Goal: Answer question/provide support: Share knowledge or assist other users

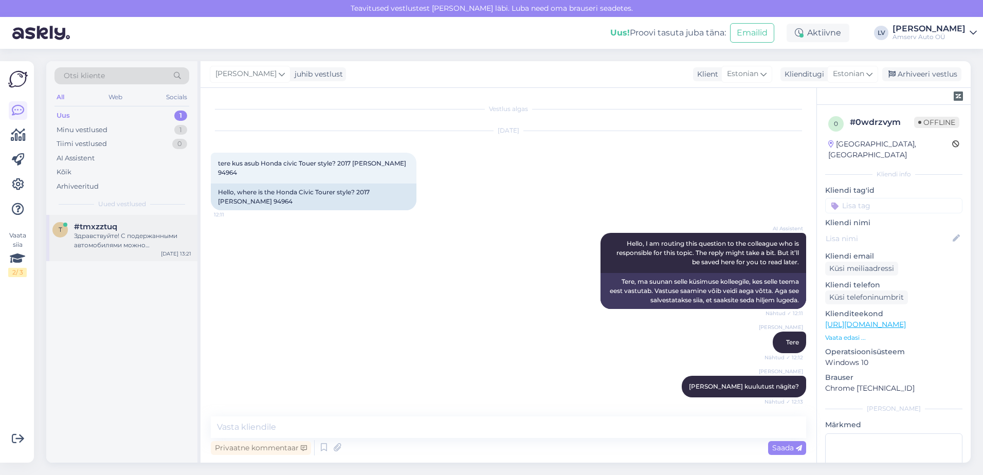
scroll to position [488, 0]
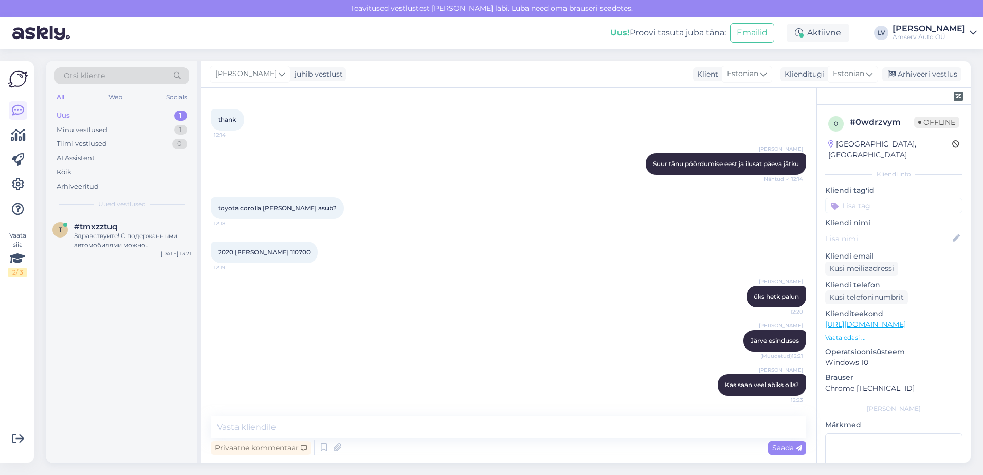
click at [133, 112] on div "Uus 1" at bounding box center [122, 115] width 135 height 14
click at [112, 237] on div "Здравствуйте! С подержанными автомобилями можно ознакомиться здесь: [URL][DOMAI…" at bounding box center [132, 240] width 117 height 19
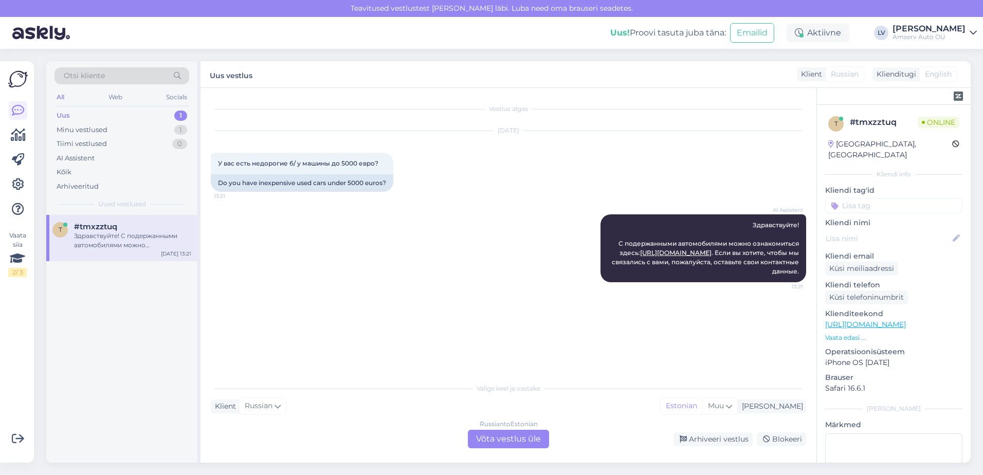
click at [572, 316] on div "Vestlus algas [DATE] У вас есть недорогие б/ у машины до 5000 евро? 13:21 Do yo…" at bounding box center [513, 233] width 605 height 270
click at [516, 436] on div "Russian to Estonian Võta vestlus üle" at bounding box center [508, 439] width 81 height 19
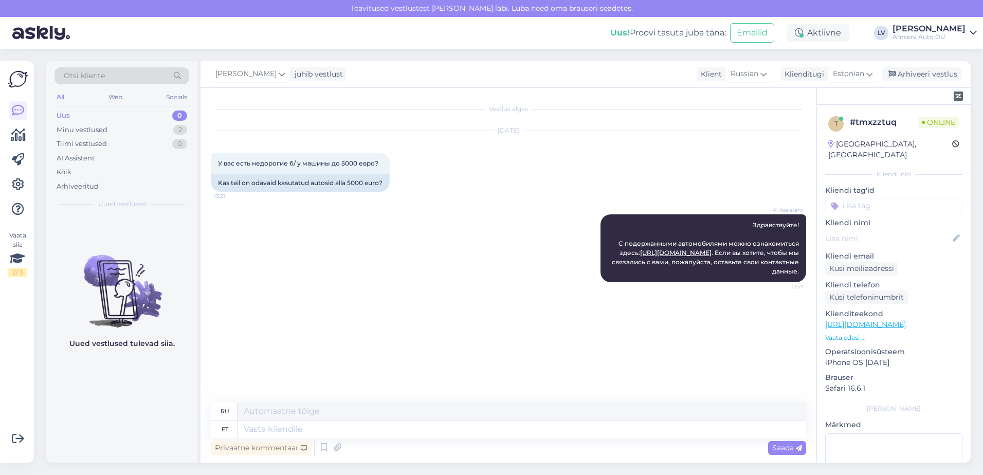
click at [413, 441] on div "Privaatne kommentaar Saada" at bounding box center [508, 448] width 595 height 20
click at [418, 421] on textarea at bounding box center [522, 429] width 569 height 17
drag, startPoint x: 801, startPoint y: 222, endPoint x: 753, endPoint y: 225, distance: 48.4
click at [753, 225] on div "AI Assistent Здравствуйте! С подержанными автомобилями можно ознакомиться здесь…" at bounding box center [704, 248] width 206 height 68
drag, startPoint x: 753, startPoint y: 225, endPoint x: 766, endPoint y: 228, distance: 13.6
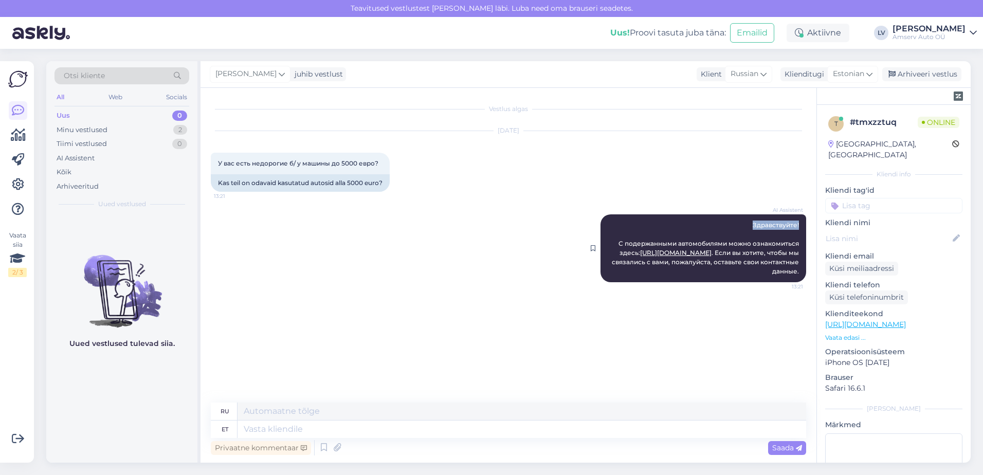
copy span "Здравствуйте!"
click at [844, 81] on div "Estonian" at bounding box center [852, 74] width 51 height 16
type input "ru"
click at [817, 131] on link "Russian" at bounding box center [829, 136] width 113 height 16
click at [346, 423] on textarea at bounding box center [508, 428] width 595 height 22
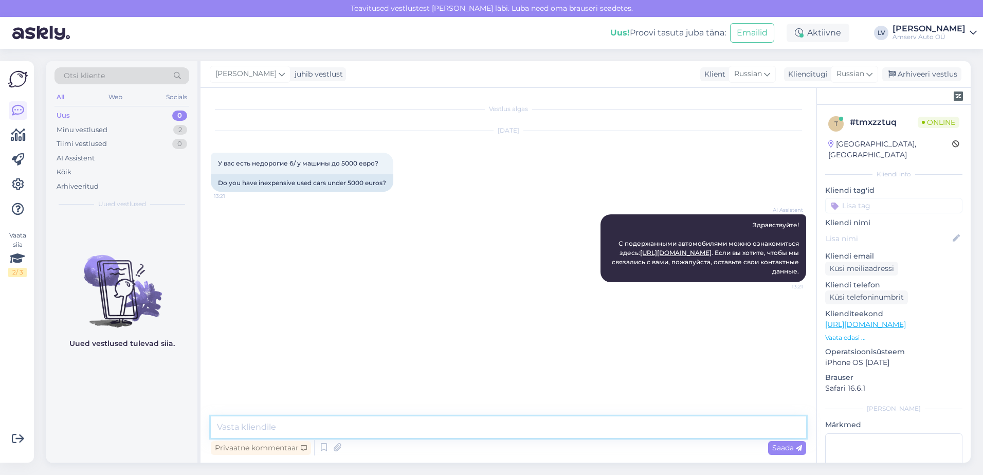
paste textarea "Здравствуйте!"
type textarea "Здравствуйте!"
click at [779, 442] on div "Saada" at bounding box center [787, 448] width 38 height 14
click at [841, 74] on span "Russian" at bounding box center [851, 73] width 28 height 11
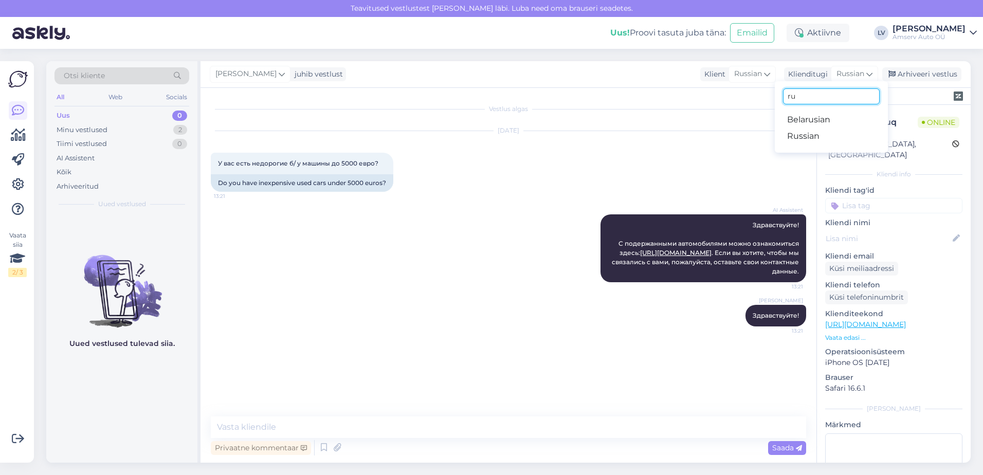
click at [814, 95] on input "ru" at bounding box center [831, 96] width 97 height 16
type input "r"
type input "es"
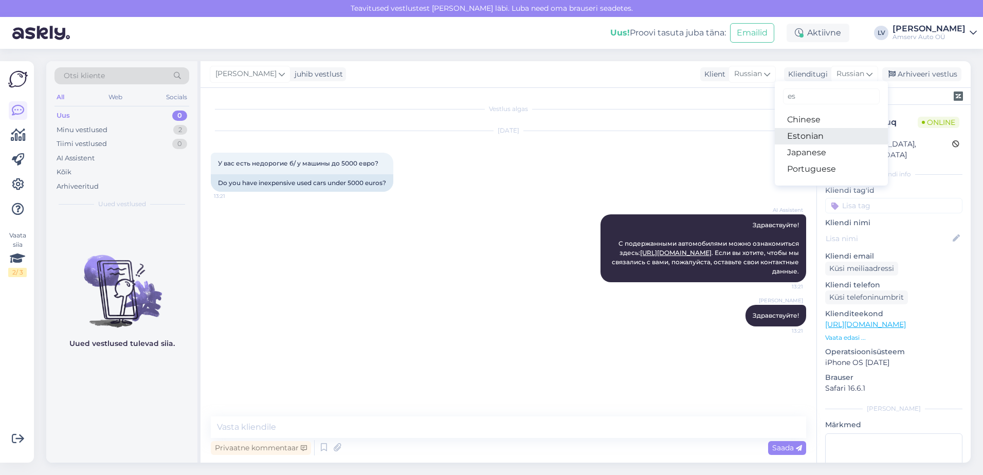
click at [819, 133] on link "Estonian" at bounding box center [831, 136] width 113 height 16
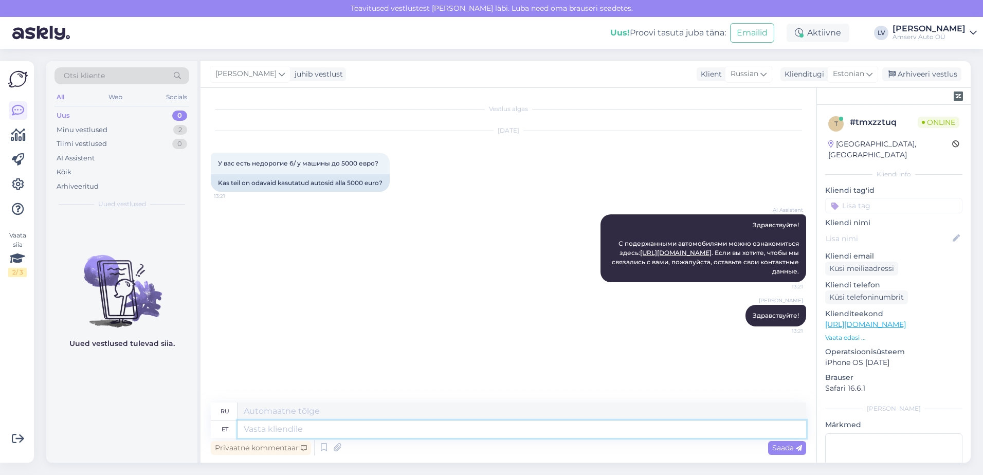
click at [388, 426] on textarea at bounding box center [522, 429] width 569 height 17
type textarea "Kahjuks,"
type textarea "К сожалению,"
type textarea "Kahjuks"
type textarea "К сожалению"
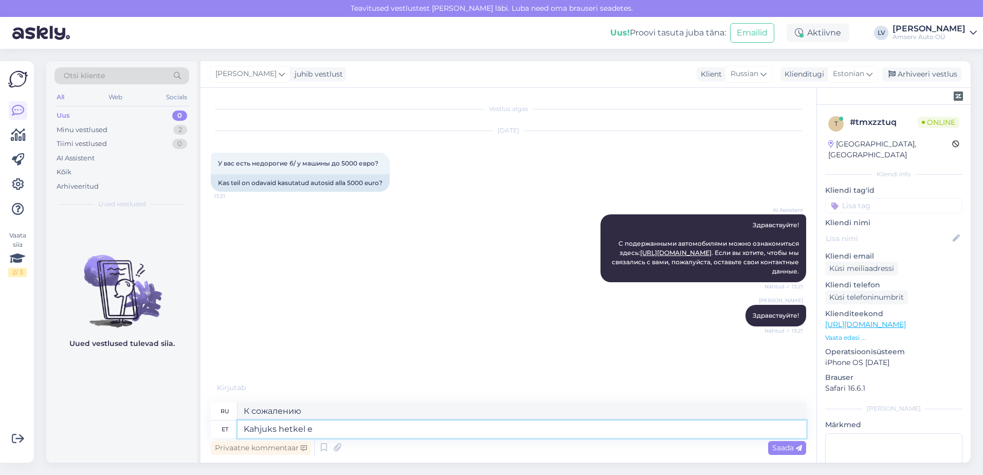
type textarea "Kahjuks hetkel ei"
type textarea "К сожалению, на данный момент"
type textarea "Kahjuks hetkel ei"
type textarea "К сожалению, на данный момент нет."
type textarea "Kahjuks hetkel ei ole pak"
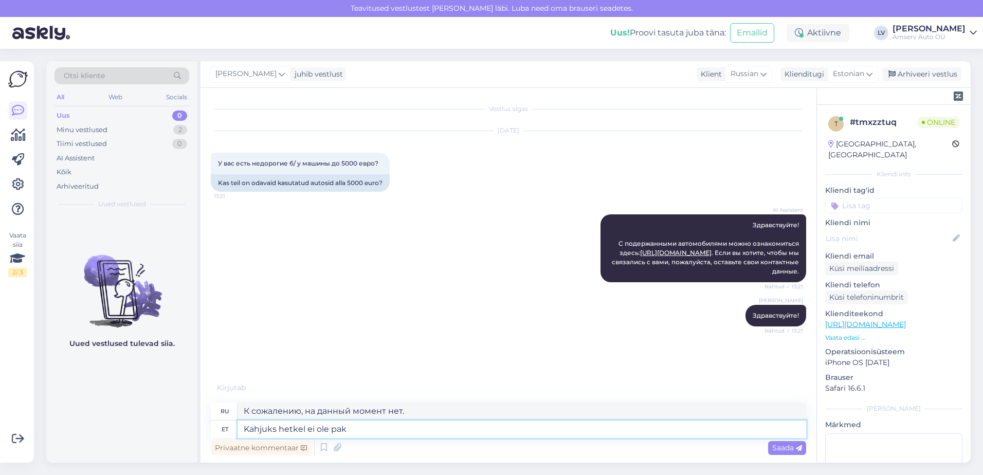
type textarea "К сожалению, на данный момент такого нет."
type textarea "Kahjuks hetkel ei ole pakkuda"
type textarea "К сожалению, на данный момент предложений нет."
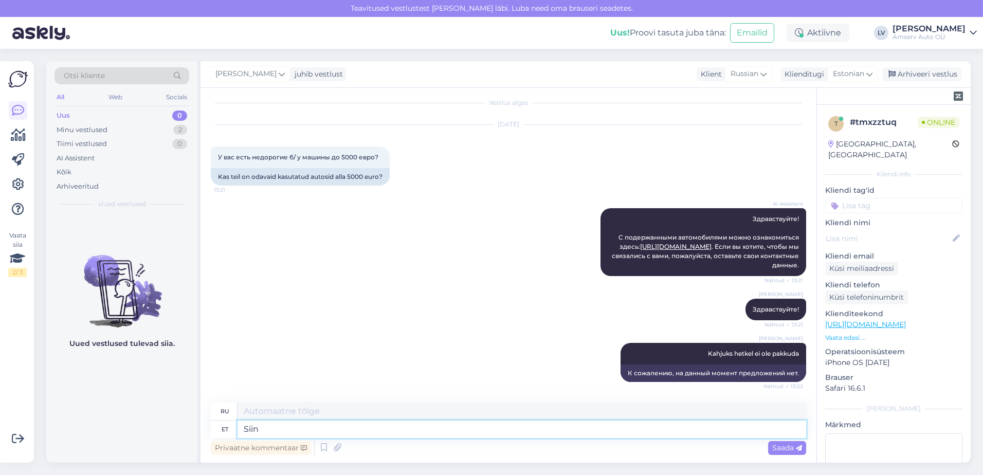
type textarea "Siin s"
type textarea "Здесь"
type textarea "Siin saab"
type textarea "Здесь вы можете"
type textarea "Siin saab tutvuda mei"
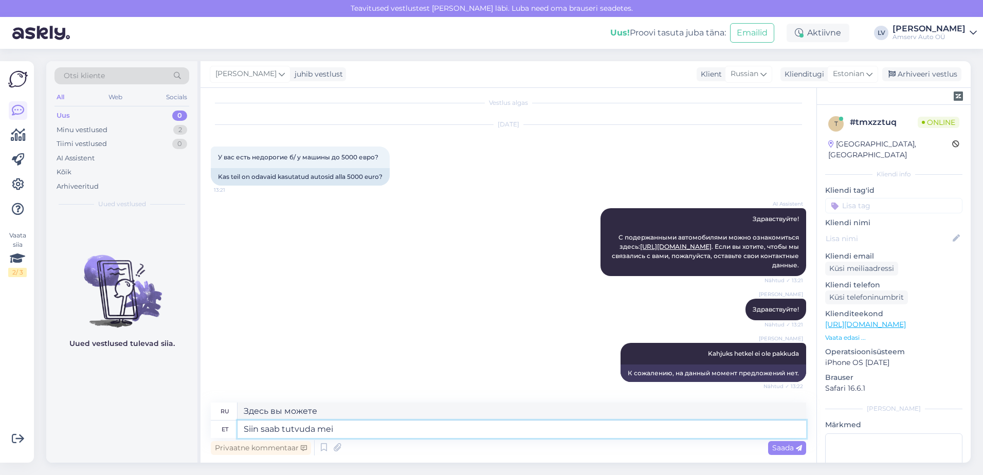
type textarea "Вы можете узнать здесь"
type textarea "Siin saab tutvuda meie va"
type textarea "Здесь вы можете найти наш"
type textarea "Siin saab tutvuda meie valikuga:"
type textarea "Наш выбор можно увидеть здесь:"
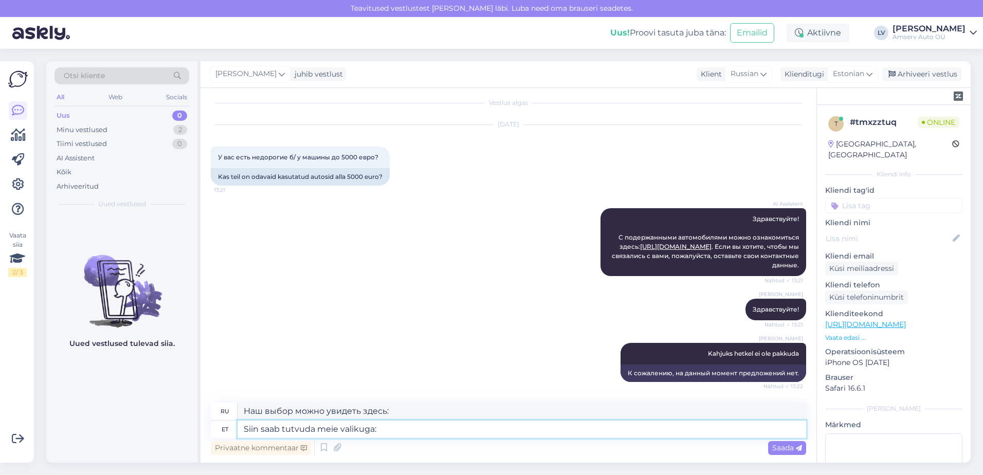
paste textarea "[DOMAIN_NAME][URL]"
type textarea "Siin saab tutvuda meie valikuga: [DOMAIN_NAME][URL]"
type textarea "Ознакомиться с нашим выбором можно здесь: [DOMAIN_NAME][URL]"
click at [376, 434] on textarea "Siin saab tutvuda meie valikuga: [DOMAIN_NAME][URL]" at bounding box center [522, 429] width 569 height 17
click at [377, 429] on textarea "Siin saab tutvuda meie valikuga: [DOMAIN_NAME][URL]" at bounding box center [522, 429] width 569 height 17
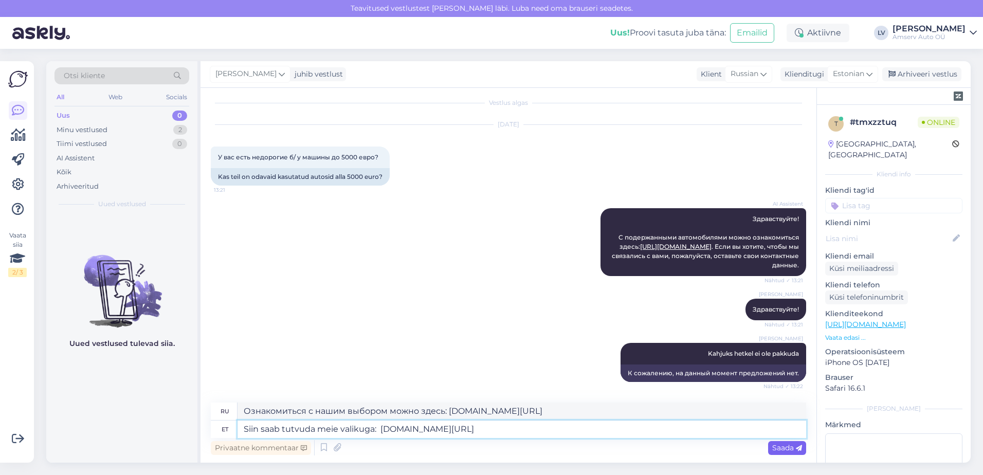
type textarea "Siin saab tutvuda meie valikuga: [DOMAIN_NAME][URL]"
click at [779, 445] on span "Saada" at bounding box center [787, 447] width 30 height 9
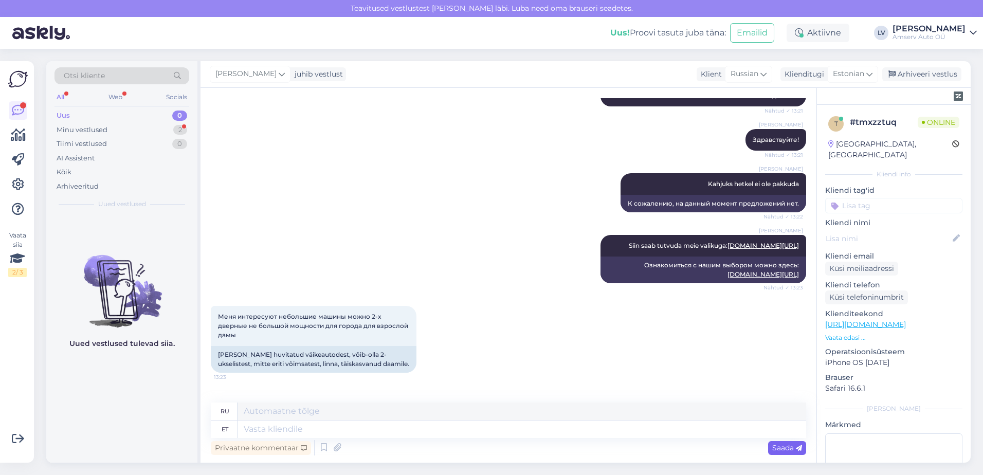
scroll to position [238, 0]
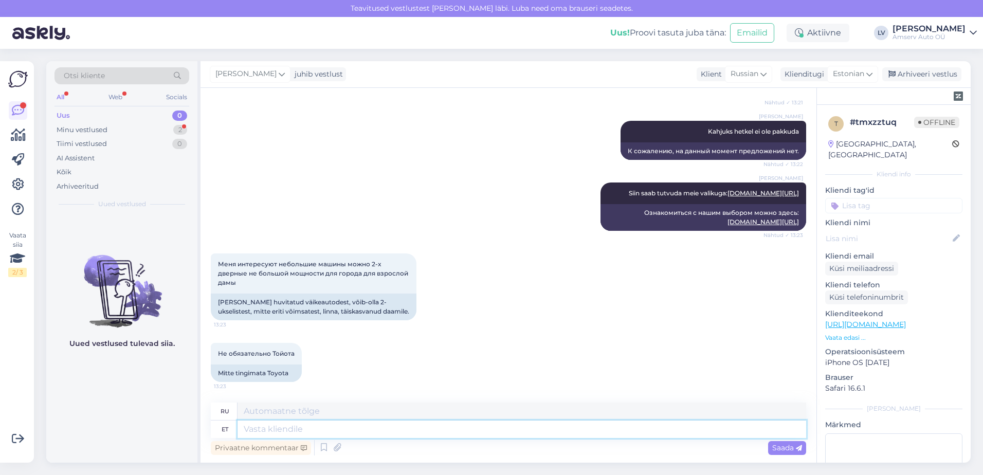
click at [325, 438] on textarea at bounding box center [522, 429] width 569 height 17
type textarea "suur t"
type textarea "большой"
type textarea "suur tänu t"
type textarea "большое спасибо"
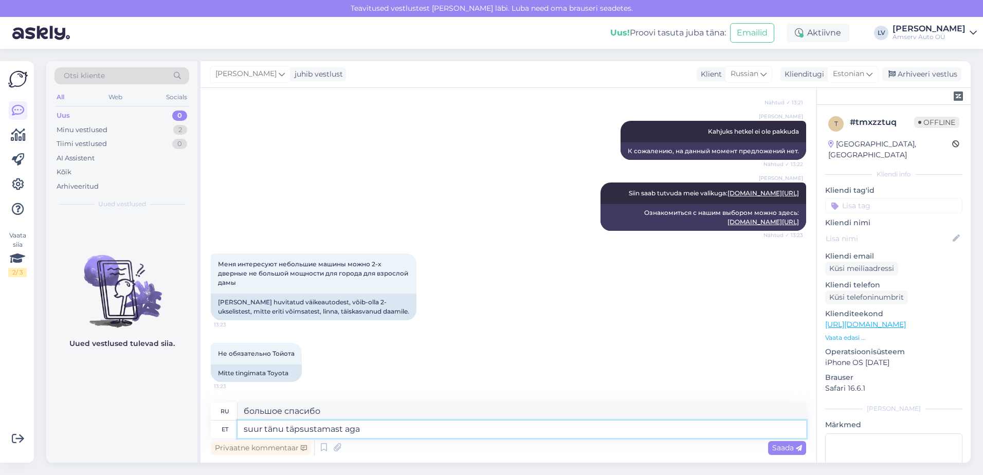
type textarea "suur tänu täpsustamast aga"
type textarea "Большое спасибо за разъяснения."
type textarea "suur tänu täpsustamast aga j"
type textarea "Тем не менее, большое спасибо за разъяснения."
type textarea "suur tänu täpsustamast aga ah kah"
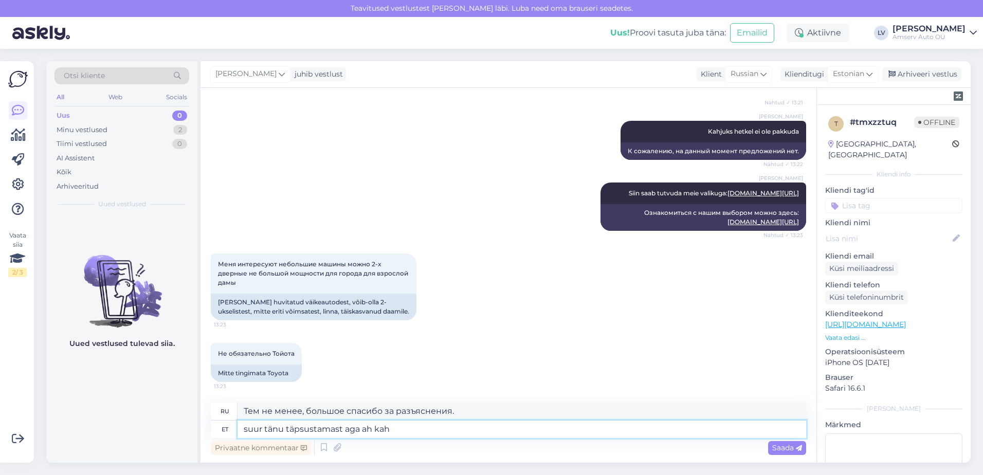
type textarea "Спасибо большое за разъяснения, но ах"
type textarea "suur tänu täpsustamast aga ah kahjuks he"
type textarea "Большое спасибо за разъяснения, но, к сожалению,"
type textarea "suur tänu täpsustamast aga ah kahjuks hetkel ei"
type textarea "Большое спасибо за разъяснения, но, к сожалению, на данный момент"
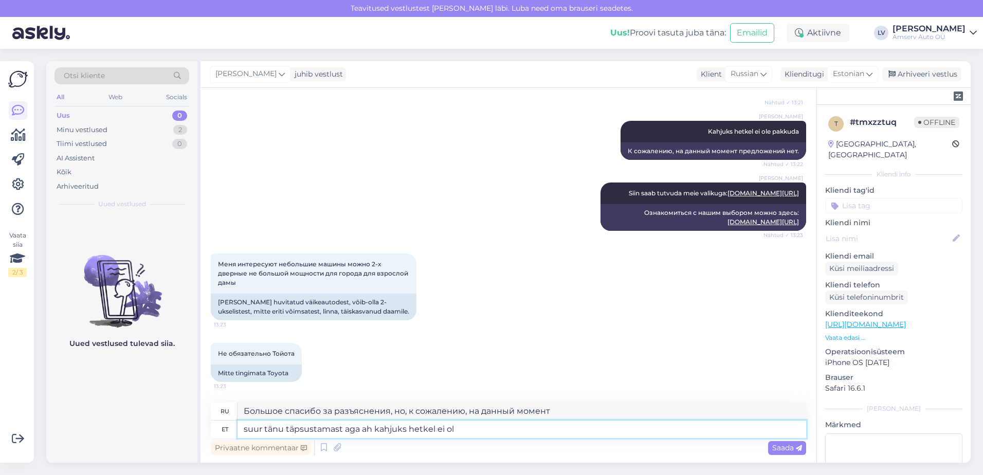
type textarea "suur tänu täpsustamast aga ah kahjuks hetkel ei ole"
type textarea "Большое спасибо за разъяснения, но, к сожалению, сейчас этого нет."
type textarea "suur tänu täpsustamast aga ah kahjuks hetkel ei ole"
type textarea "Большое спасибо за разъяснения, но, к сожалению, на данный момент таковых нет."
type textarea "suur tänu täpsustamast aga ah kahjuks hetkel ei ole ühtegi sellist pakkumist"
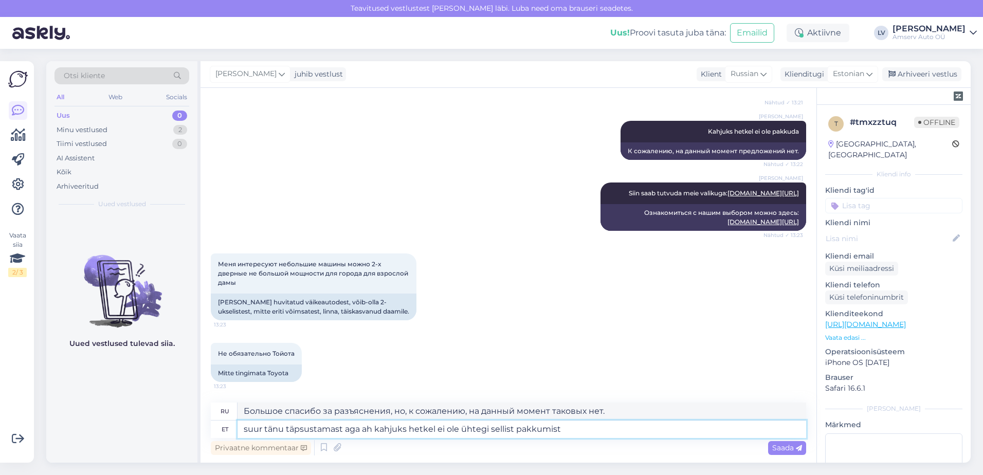
type textarea "Большое спасибо за разъяснения, но, к сожалению, на данный момент таких предлож…"
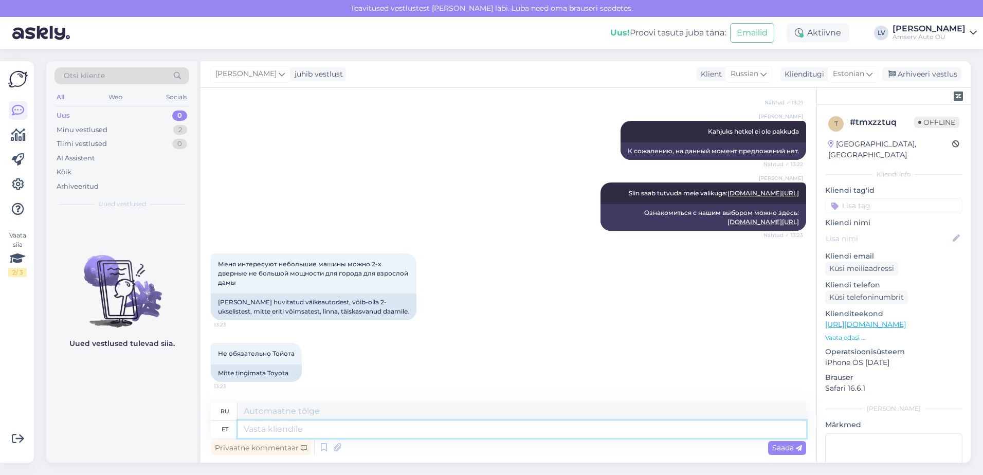
scroll to position [318, 0]
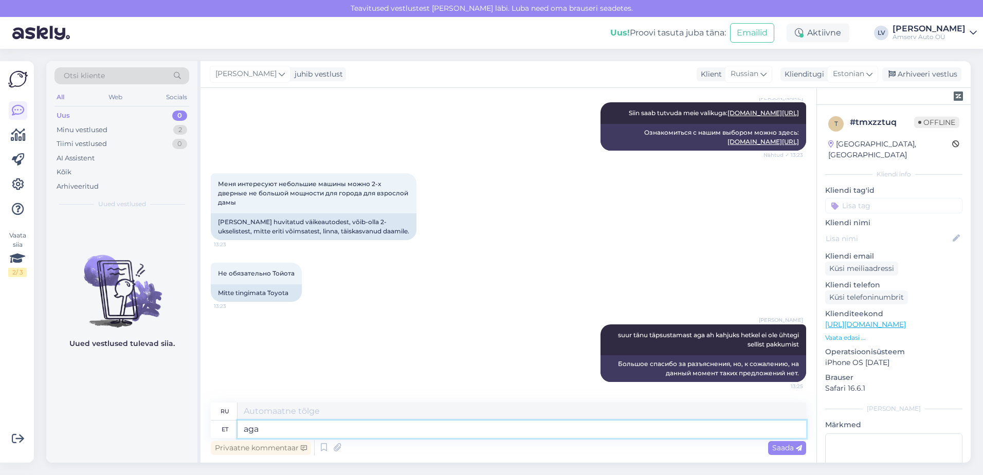
type textarea "aga v"
type textarea "но"
type textarea "aga võimalik, e"
type textarea "но возможно,"
type textarea "aga võimalik, et"
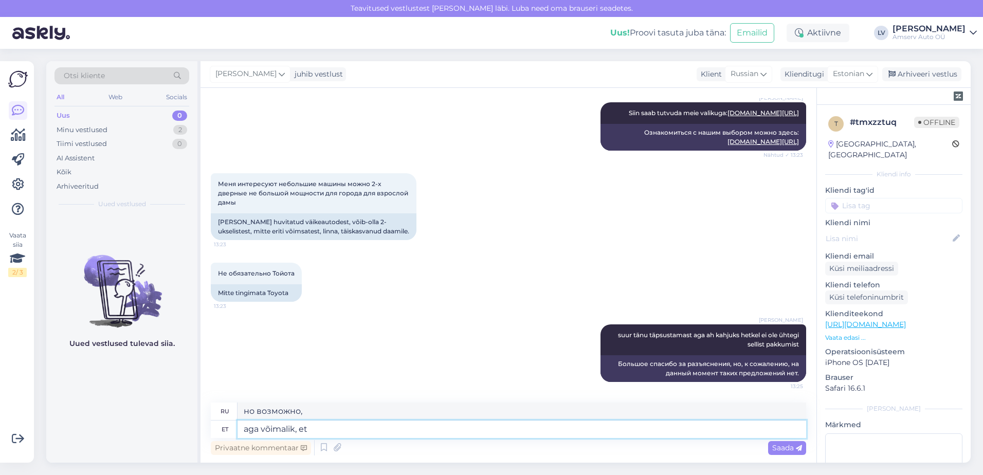
type textarea "но возможно, что"
type textarea "aga võimalik, et tulevikus"
type textarea "но возможно, что в будущем"
type textarea "aga võimalik, et tulevikus tuleb mõni se"
type textarea "но возможно, что в будущем появятся некоторые"
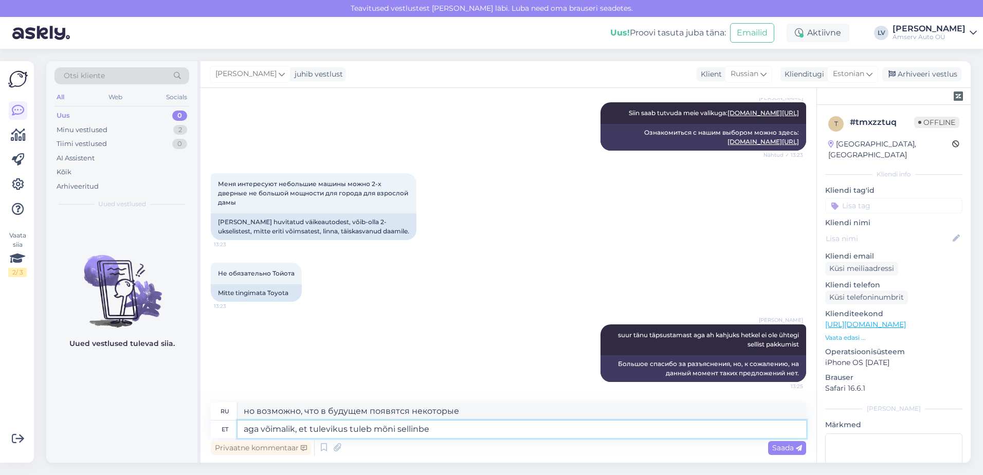
type textarea "aga võimalik, et tulevikus tuleb mõni sellinbe"
type textarea "но возможно, что в будущем будет что-то подобное"
type textarea "aga võimalik, et tulevikus tuleb mõni selline pa"
type textarea "но возможно, что в будущем будут такие"
type textarea "aga võimalik, et tulevikus tuleb mõni selline pakkumine"
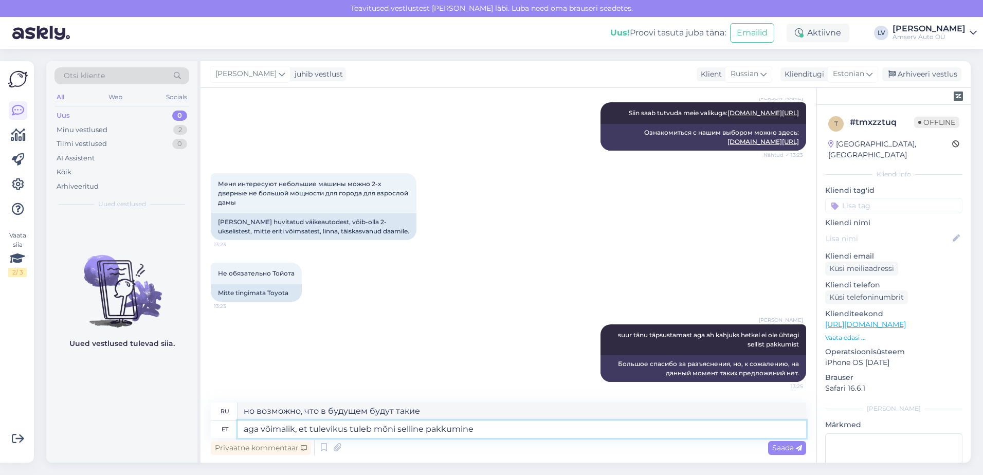
type textarea "но возможно, что такое предложение поступит в будущем"
type textarea "aga võimalik, et tulevikus tuleb mõni s"
type textarea "но возможно, что в будущем будут такие"
type textarea "aga võimalik, et tulevikus tule"
type textarea "но возможно, что в будущем появятся некоторые"
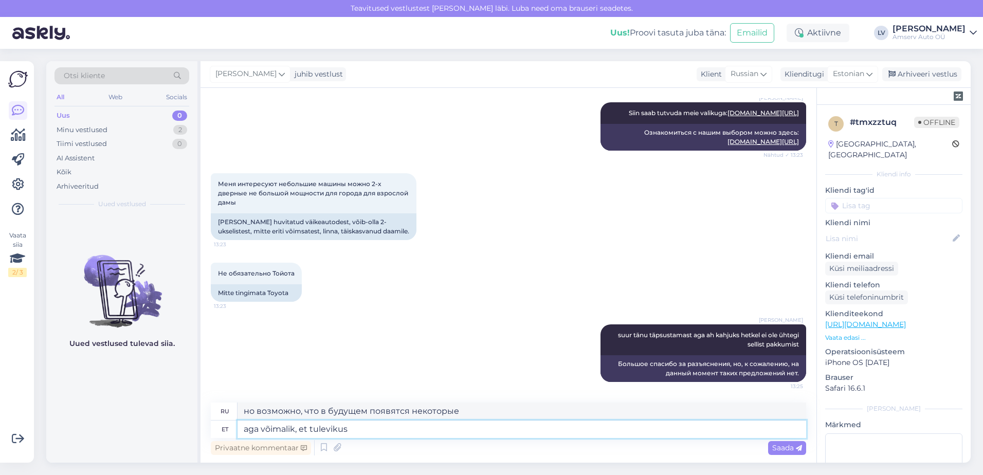
type textarea "aga võimalik, et tulevikus"
type textarea "но возможно, что в будущем"
type textarea "aga või"
type textarea "но возможно, что"
type textarea "aga"
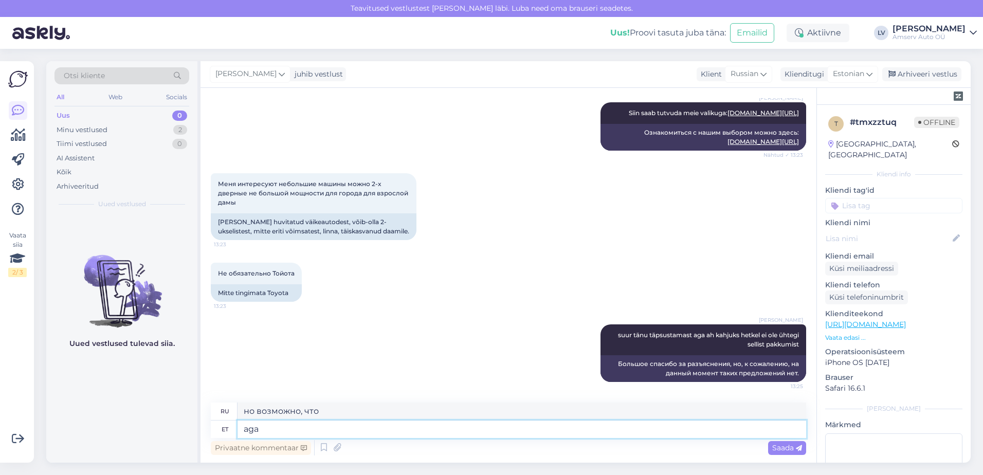
type textarea "но возможно,"
type textarea "a"
type textarea "но"
type textarea "Soovi"
type textarea "Желание"
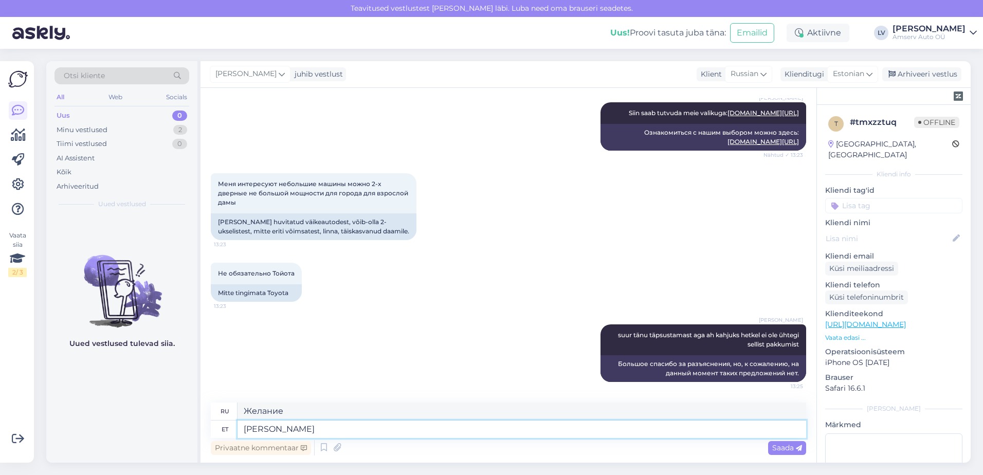
type textarea "[PERSON_NAME] s"
type textarea "Как и просили"
type textarea "Soovi korras saate"
type textarea "Если хотите, можете."
type textarea "Soovi korras saate [PERSON_NAME] ü"
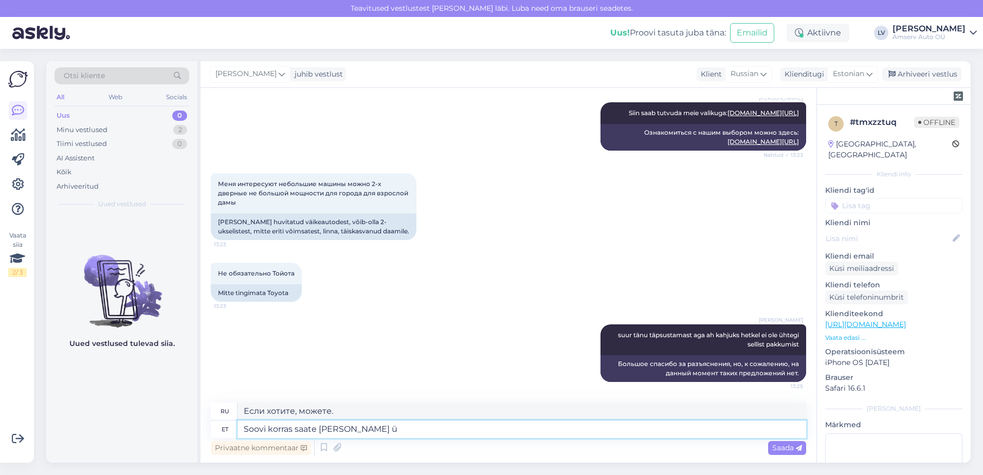
type textarea "Если хочешь, можешь забрать."
type textarea "Soovi korras saate [PERSON_NAME] ühendust me"
type textarea "Если вы хотите, вы можете связаться с нами."
type textarea "Soovi korras saate [PERSON_NAME] ühendust meie kasutatud aut"
type textarea "Если вы хотите, вы можете связаться с нашим б/у"
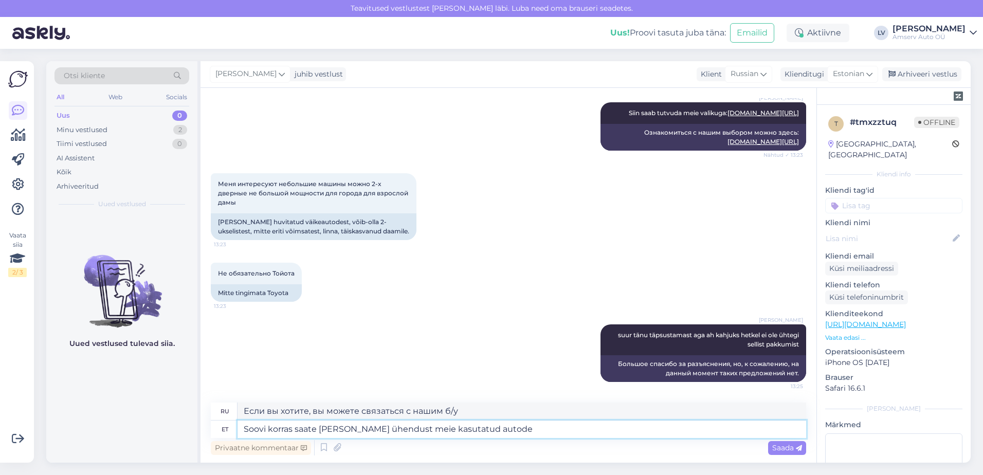
type textarea "Soovi korras saate [PERSON_NAME] ühendust meie kasutatud autode m"
type textarea "При желании вы можете связаться с нами по поводу наших подержанных автомобилей."
type textarea "Soovi korras saate [PERSON_NAME] ühendust meie kasutatud autode müüjateg"
type textarea "При желании вы можете связаться с нашим дилером подержанных автомобилей."
type textarea "Soovi korras saate [PERSON_NAME] ühendust meie kasutatud autode müüjatega,"
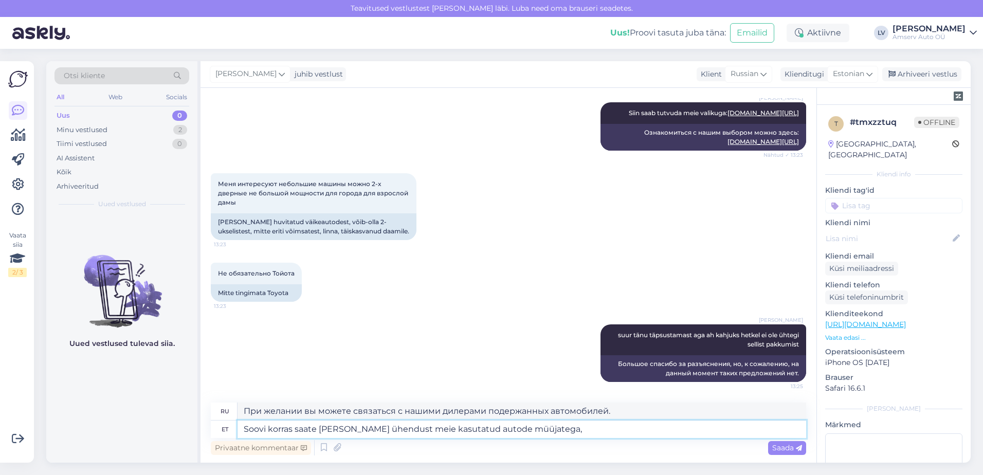
type textarea "Если вы хотите, вы можете связаться с нашими дилерами подержанных автомобилей,"
type textarea "Soovi korras saate [PERSON_NAME] ühendust meie kasutatud autode müüjatega, äkki…"
type textarea "Если вы хотите, вы можете связаться с нашими дилерами подержанных автомобилей, …"
type textarea "Soovi korras saate [PERSON_NAME] ühendust meie kasutatud autode müüjatega, äkki…"
type textarea "Если хотите, вы можете связаться с нашими продавцами подержанных автомобилей, в…"
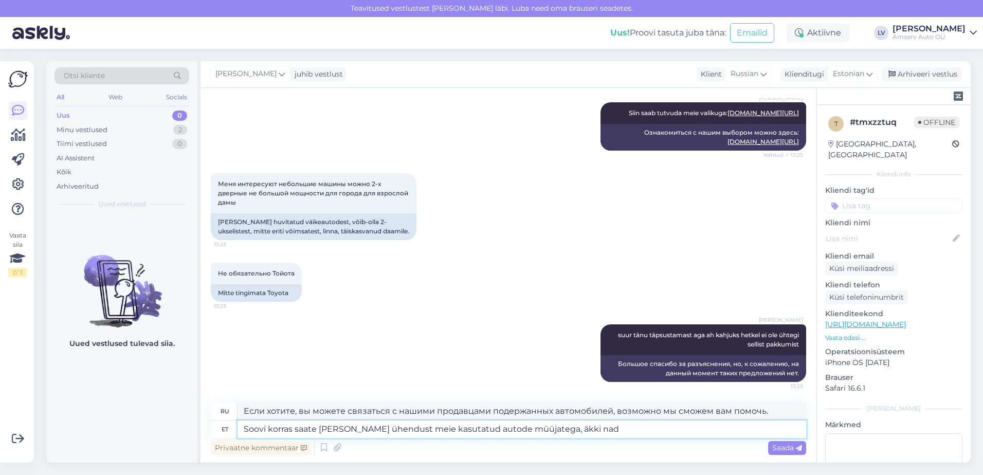
type textarea "Soovi korras saate [PERSON_NAME] ühendust meie kasutatud autode müüjatega, äkki…"
type textarea "Если хотите, можете связаться с нашими дилерами подержанных автомобилей, возмож…"
type textarea "Soovi korras saate [PERSON_NAME] ühendust meie kasutatud autode müüjatega, äkki…"
type textarea "Если хотите, вы можете связаться с нашими дилерами подержанных автомобилей, воз…"
type textarea "Soovi korras saate [PERSON_NAME] ühendust meie kasutatud autode müüjatega, äkki…"
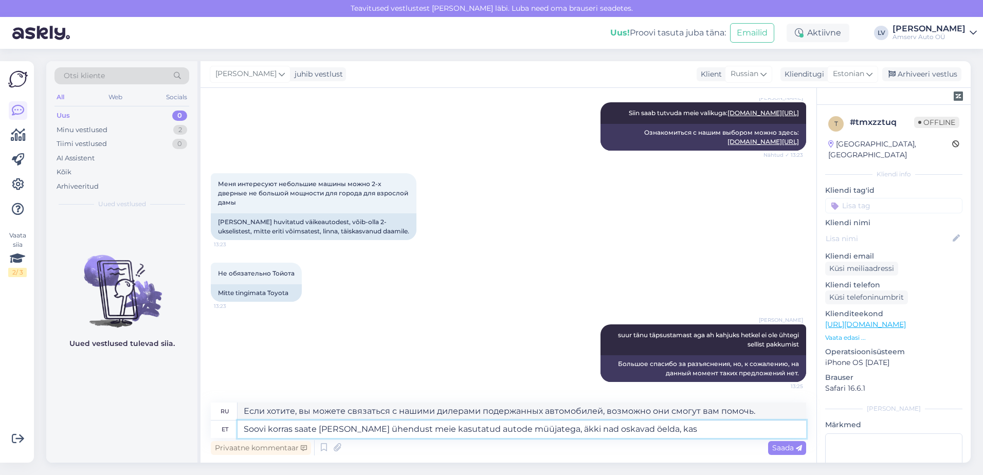
type textarea "Если хотите, можете связаться с нашими дилерами подержанных автомобилей, возмож…"
type textarea "Soovi korras saate [PERSON_NAME] ühendust meie kasutatud autode müüjatega, äkki…"
type textarea "Если вы хотите, вы можете связаться с нашими дилерами подержанных автомобилей, …"
type textarea "Soovi korras saate [PERSON_NAME] ühendust meie kasutatud autode müüjatega, äkki…"
type textarea "Если вы хотите, вы можете связаться с нашими дилерами подержанных автомобилей, …"
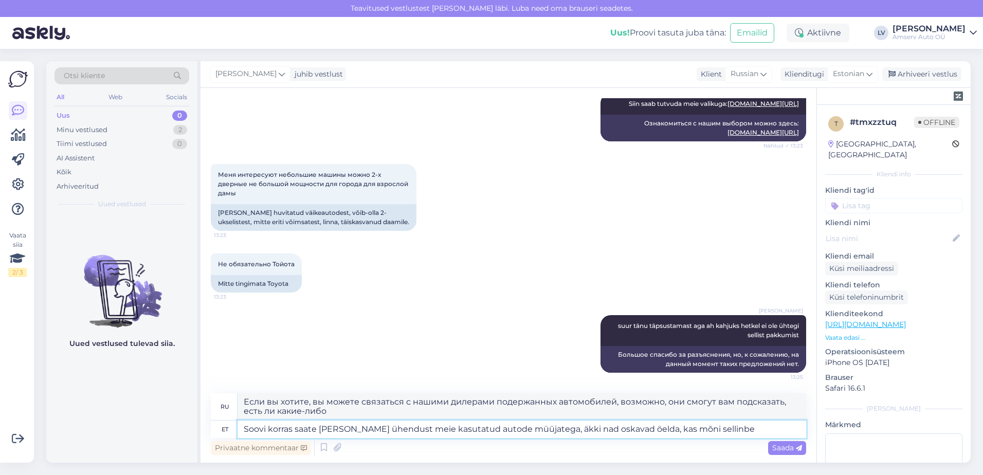
type textarea "Soovi korras saate [PERSON_NAME] ühendust meie kasutatud autode müüjatega, äkki…"
type textarea "Если хотите, вы можете связаться с нашими дилерами подержанных автомобилей, воз…"
type textarea "Soovi korras saate [PERSON_NAME] ühendust meie kasutatud autode müüjatega, äkki…"
type textarea "Если хотите, вы можете связаться с нашими дилерами подержанных автомобилей, воз…"
type textarea "Soovi korras saate [PERSON_NAME] ühendust meie kasutatud autode müüjatega, äkki…"
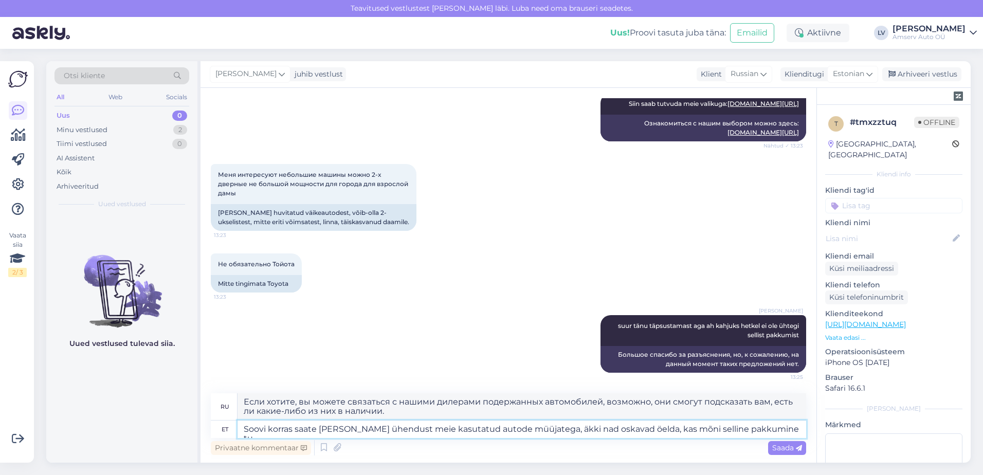
type textarea "Если хотите, вы можете связаться с нашими дилерами подержанных автомобилей, воз…"
type textarea "Soovi korras saate [PERSON_NAME] ühendust meie kasutatud autode müüjatega, äkki…"
type textarea "Если хотите, вы можете связаться с нашими дилерами подержанных автомобилей, воз…"
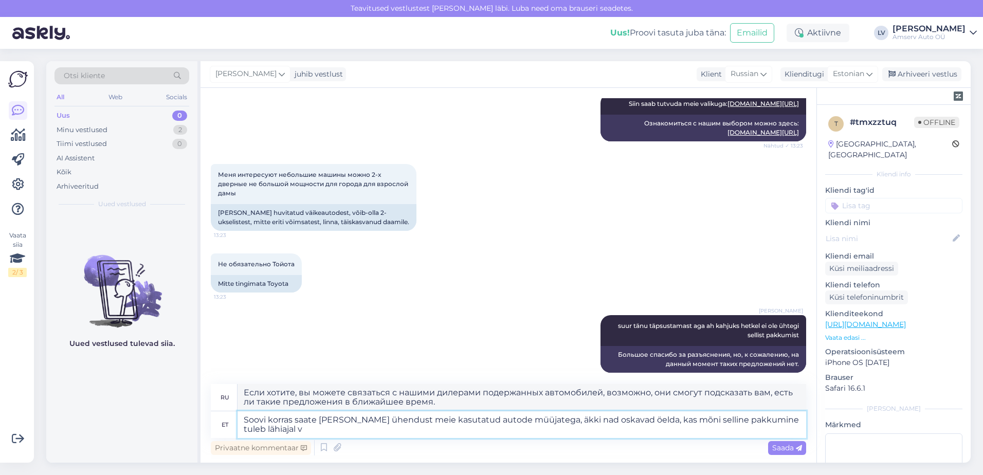
type textarea "Soovi korras saate [PERSON_NAME] ühendust meie kasutatud autode müüjatega, äkki…"
type textarea "Если хотите, вы можете связаться с нашими дилерами подержанных автомобилей, воз…"
type textarea "Soovi korras saate [PERSON_NAME] ühendust meie kasutatud autode müüjatega, äkki…"
type textarea "Если вы хотите, вы можете связаться с нашими продавцами подержанных автомобилей…"
type textarea "Soovi korras saate [PERSON_NAME] ühendust meie kasutatud autode müüjatega, äkki…"
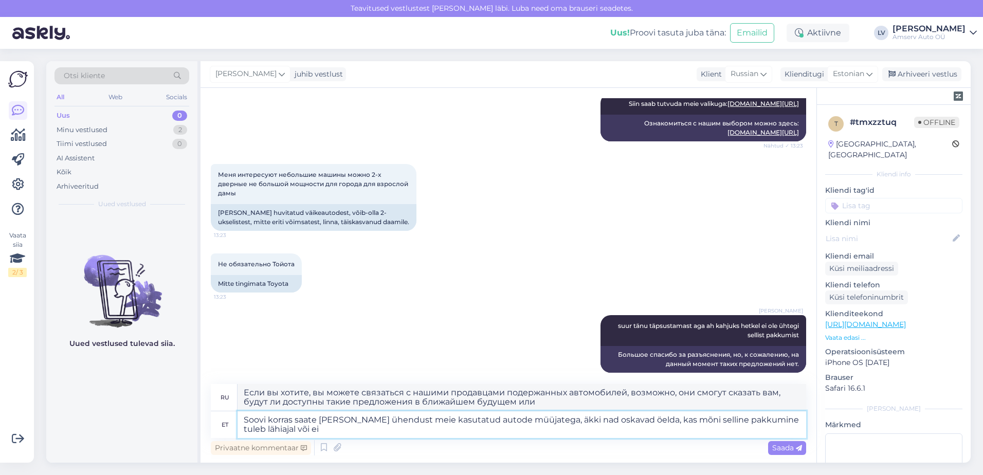
type textarea "Если вы хотите, вы можете связаться с нашими дилерами подержанных автомобилей, …"
drag, startPoint x: 483, startPoint y: 420, endPoint x: 409, endPoint y: 421, distance: 73.5
click at [409, 421] on textarea "Soovi korras saate [PERSON_NAME] ühendust meie kasutatud autode müüjatega, äkki…" at bounding box center [522, 424] width 569 height 27
type textarea "Soovi korras saate [PERSON_NAME] ühendust meie müüjatega, äkki nad oskavad öeld…"
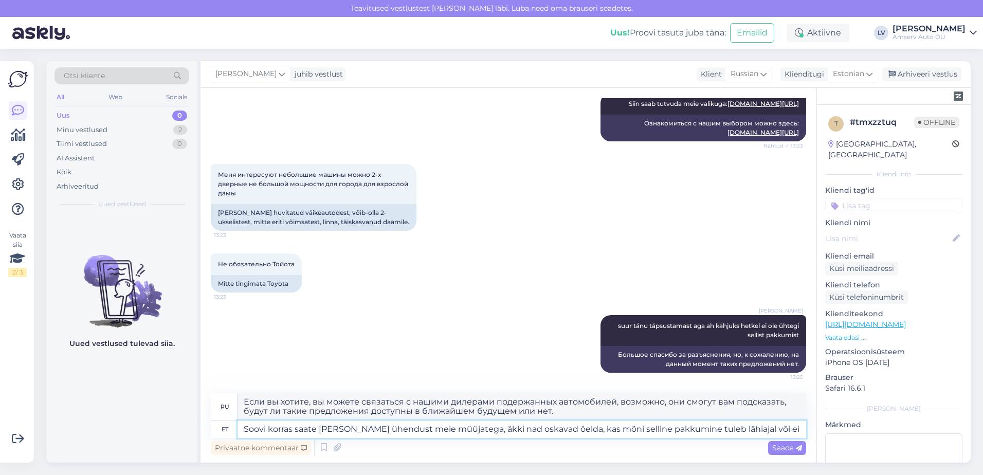
type textarea "Если хотите, вы можете связаться с нашими продавцами, возможно они смогут вам п…"
type textarea "Soovi korras saate [PERSON_NAME] ühendust meie müüjatega, äkki nad oskavad öeld…"
click at [788, 446] on span "Saada" at bounding box center [787, 447] width 30 height 9
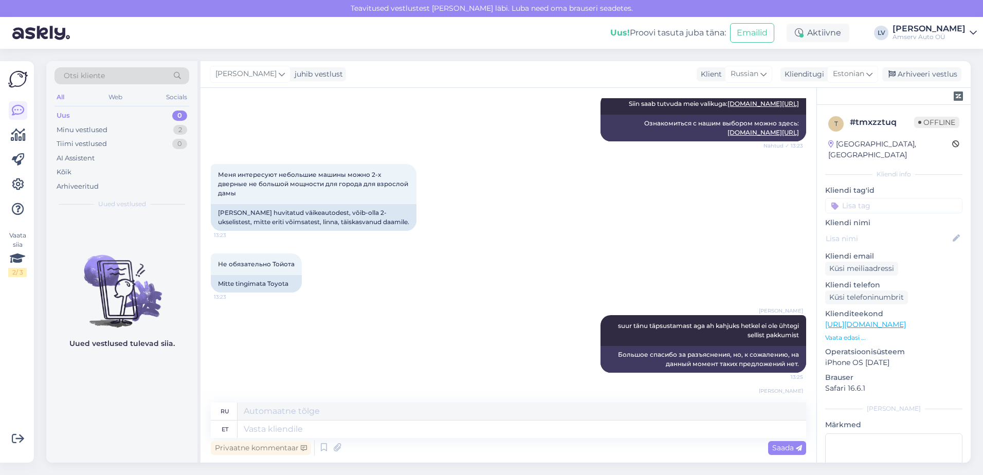
scroll to position [417, 0]
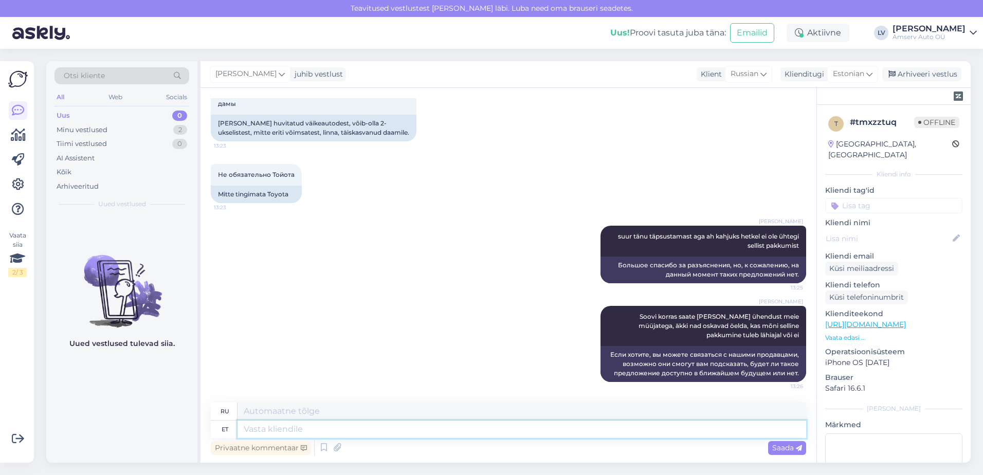
click at [594, 427] on textarea at bounding box center [522, 429] width 569 height 17
type textarea "Kas s"
type textarea "Является"
type textarea "Kas soovite, et"
type textarea "Вы хотите, чтобы"
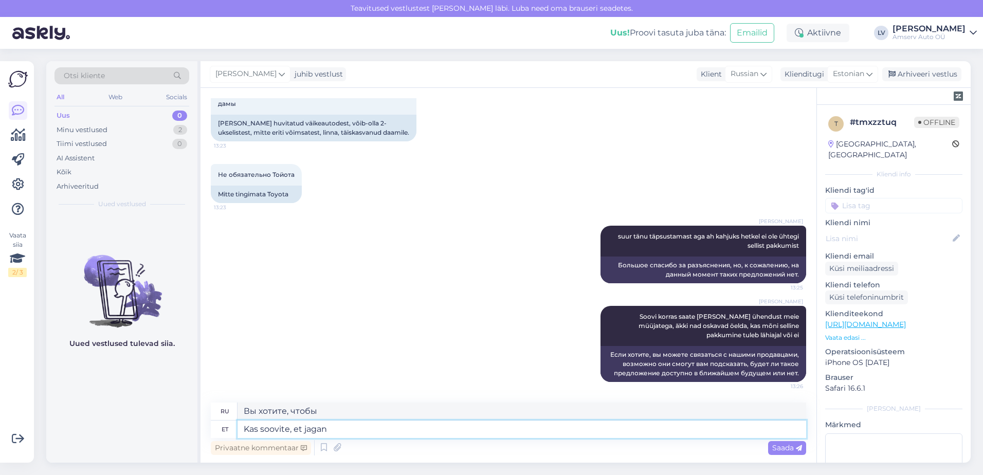
type textarea "Kas soovite, et jagan T"
type textarea "Хотите, чтобы я поделился?"
type textarea "Kas soovite, et jagan Teile ko"
type textarea "Хотите, я поделюсь этим с вами?"
type textarea "Kas soovite, et [PERSON_NAME] Teile kontakti?"
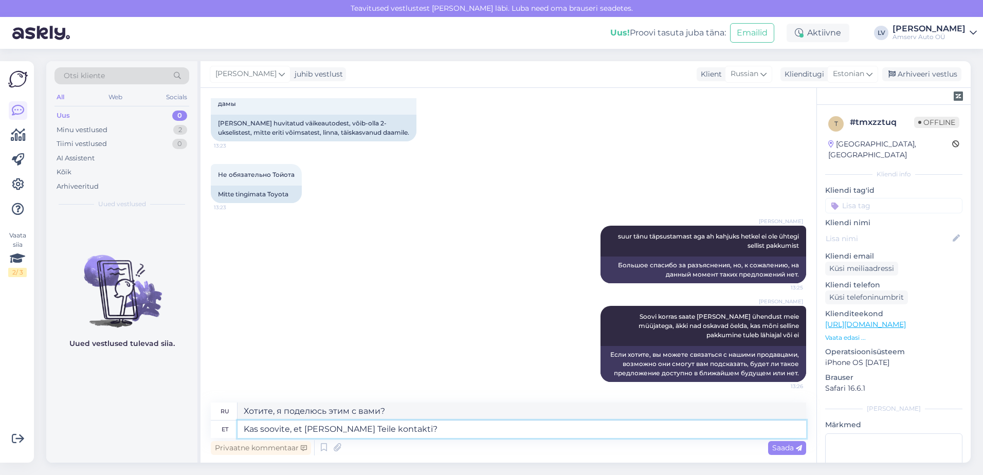
type textarea "Хотите, чтобы я поделился с вами своими контактами?"
click at [350, 430] on textarea "Kas soovite, et [PERSON_NAME] Teile kontakti?" at bounding box center [522, 429] width 569 height 17
type textarea "Kas soovite, et jagan Teile müüjate kontakti?"
type textarea "Хотите ли вы, чтобы я предоставил вам контактную информацию продавцов?"
drag, startPoint x: 440, startPoint y: 425, endPoint x: 129, endPoint y: 393, distance: 313.2
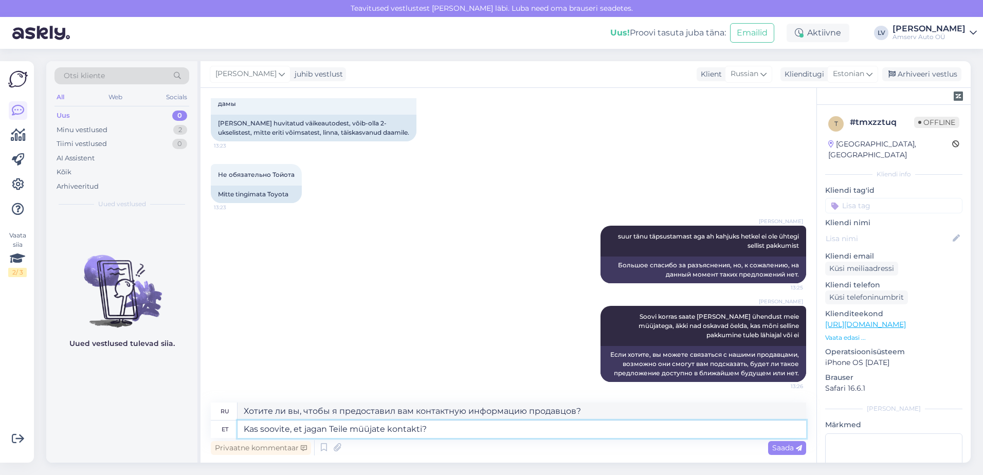
click at [129, 393] on div "Otsi kliente All Web Socials Uus 0 Minu vestlused 2 Tiimi vestlused 0 AI Assist…" at bounding box center [508, 262] width 925 height 402
